Goal: Find specific page/section: Find specific page/section

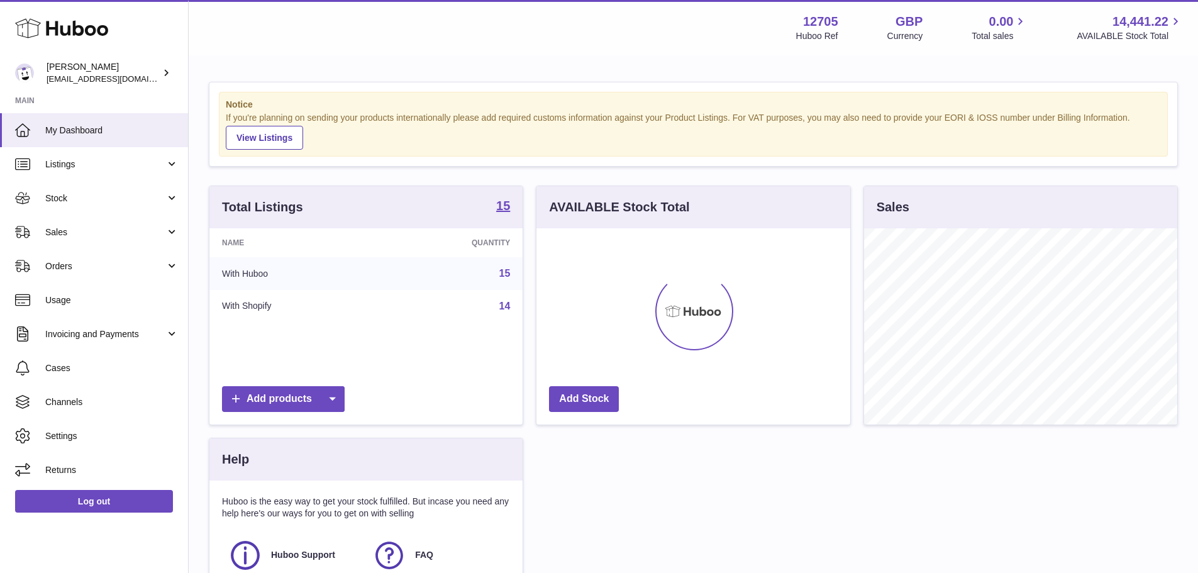
scroll to position [196, 314]
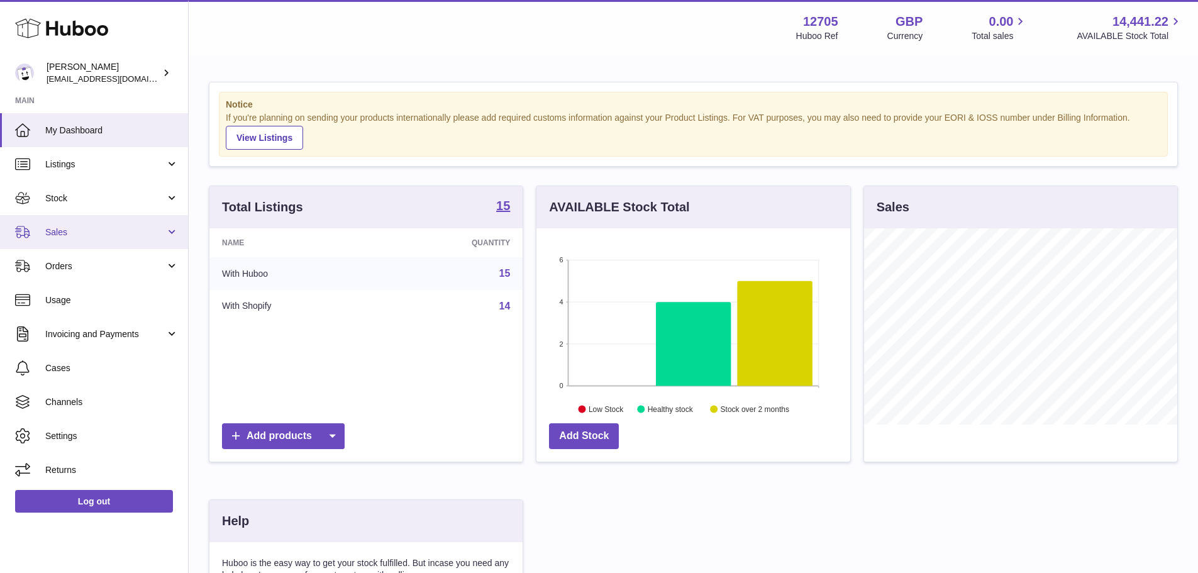
click at [107, 235] on span "Sales" at bounding box center [105, 232] width 120 height 12
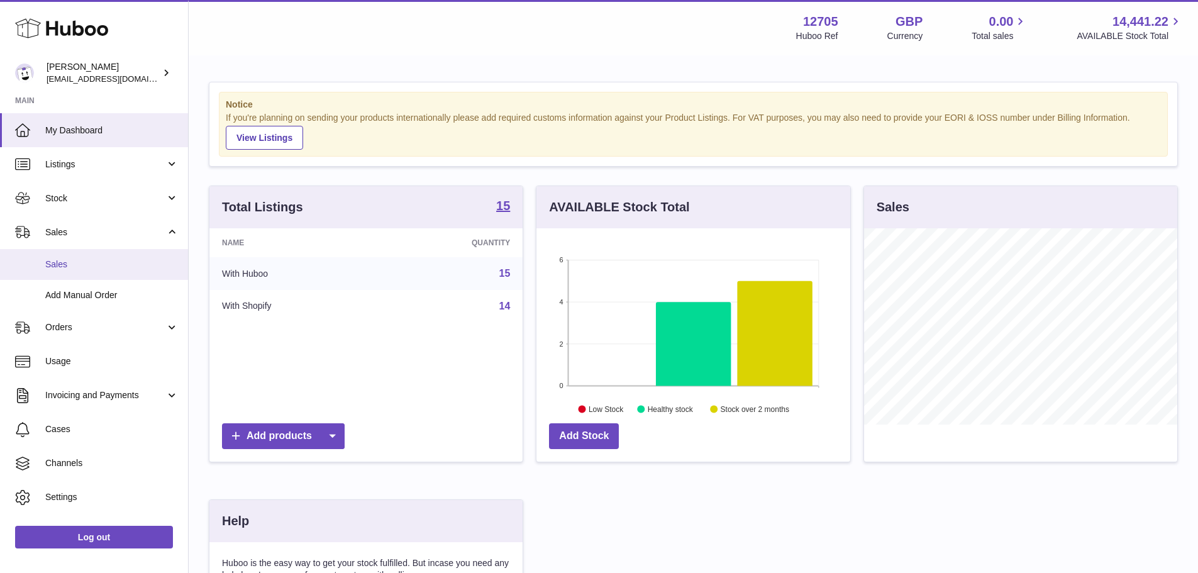
click at [92, 264] on span "Sales" at bounding box center [111, 265] width 133 height 12
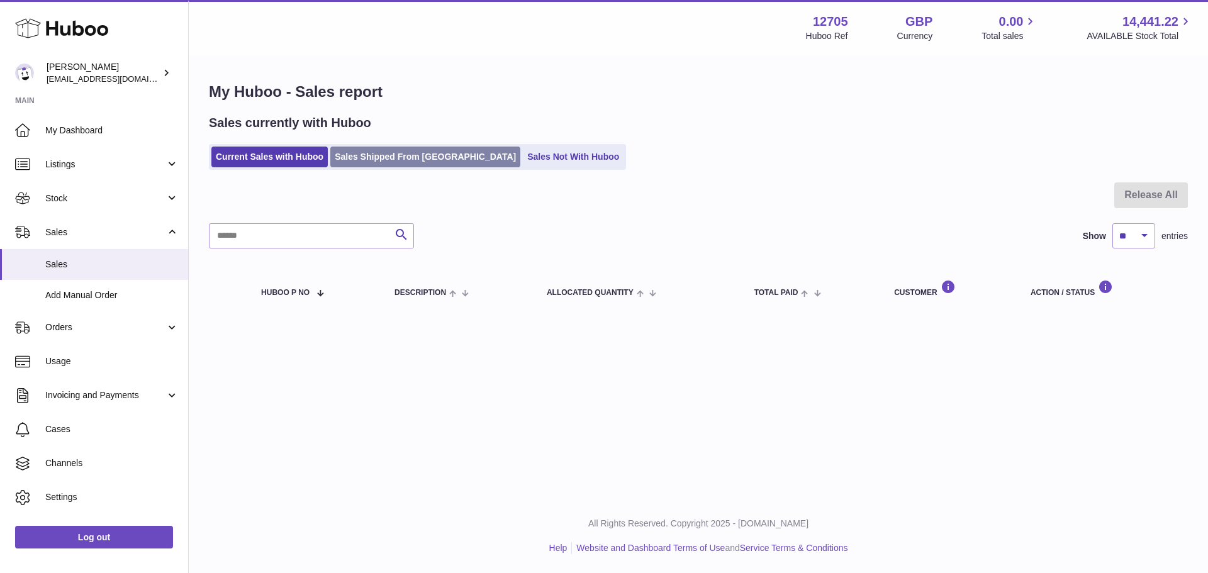
click at [384, 163] on link "Sales Shipped From Huboo" at bounding box center [425, 157] width 190 height 21
